Goal: Task Accomplishment & Management: Manage account settings

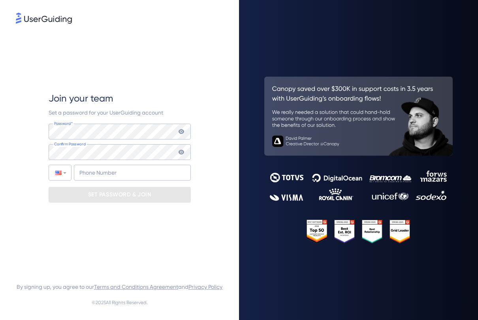
click at [212, 56] on div "Join your team Set a password for your UserGuiding account Password* Your passw…" at bounding box center [119, 147] width 207 height 244
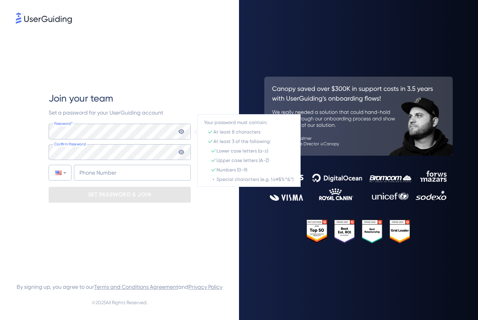
click at [181, 129] on icon at bounding box center [181, 131] width 6 height 5
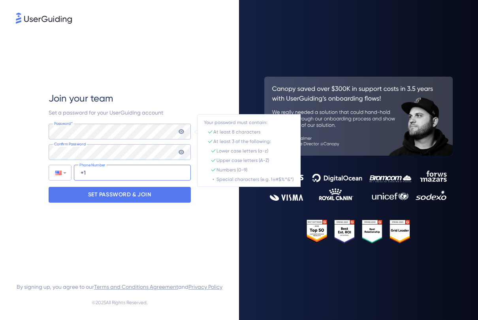
click at [121, 172] on input "+1" at bounding box center [132, 173] width 117 height 16
type input "[PHONE_NUMBER]"
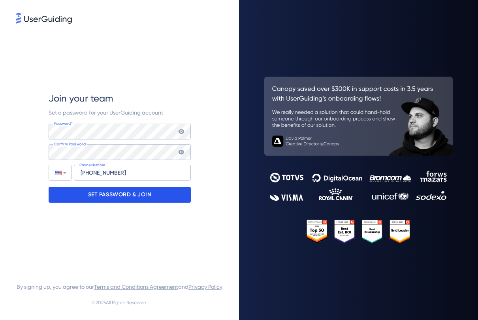
click at [135, 189] on p "SET PASSWORD & JOIN" at bounding box center [119, 194] width 63 height 13
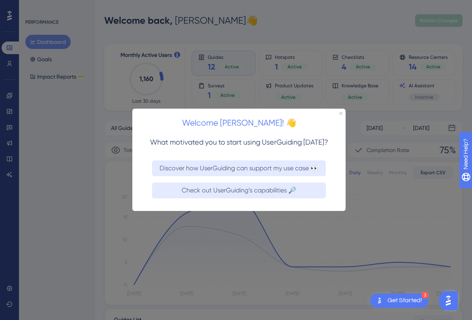
click at [139, 188] on div "Check out UserGuiding’s capabilities 🔎" at bounding box center [238, 195] width 213 height 32
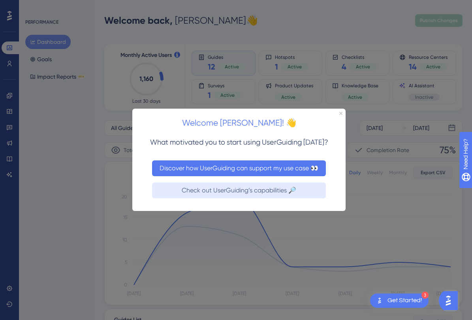
click at [261, 174] on button "Discover how UserGuiding can support my use case 👀" at bounding box center [239, 168] width 174 height 16
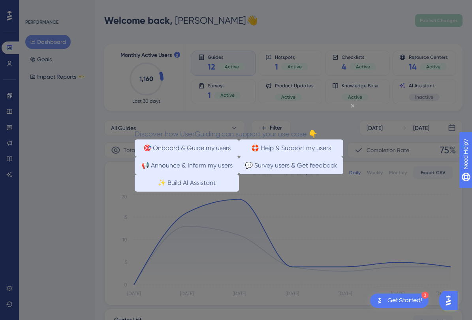
click at [353, 106] on icon "Close Preview" at bounding box center [352, 105] width 3 height 3
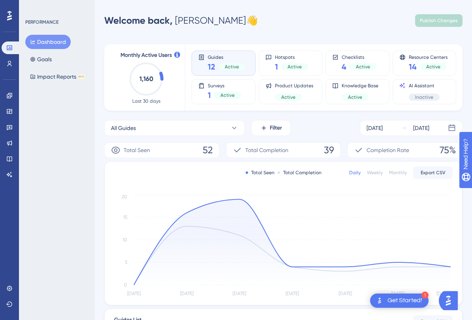
click at [54, 174] on div "PERFORMANCE Dashboard Goals Impact Reports BETA" at bounding box center [57, 160] width 76 height 320
click at [55, 48] on button "Dashboard" at bounding box center [47, 42] width 45 height 14
click at [238, 68] on div "Active" at bounding box center [231, 66] width 27 height 7
